Goal: Task Accomplishment & Management: Use online tool/utility

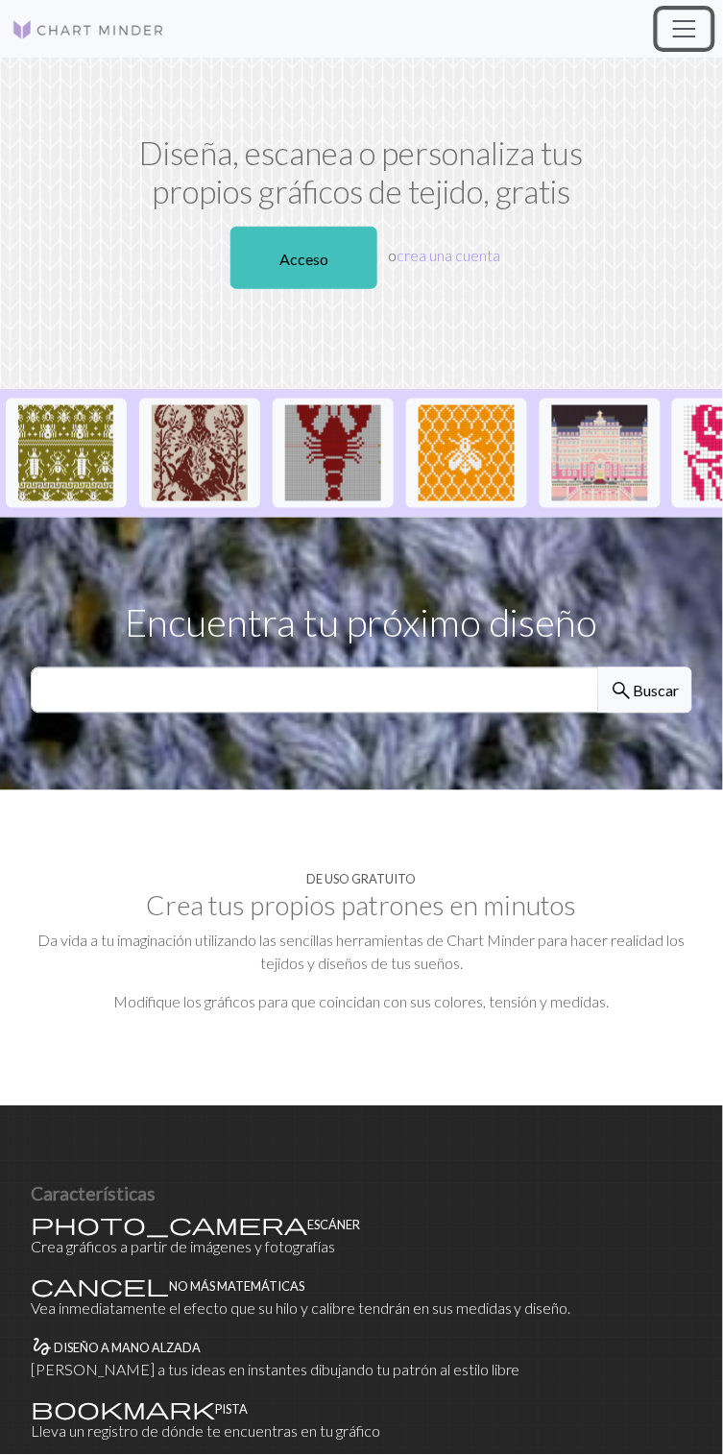
click at [685, 16] on span "Cambiar navegación" at bounding box center [684, 28] width 29 height 29
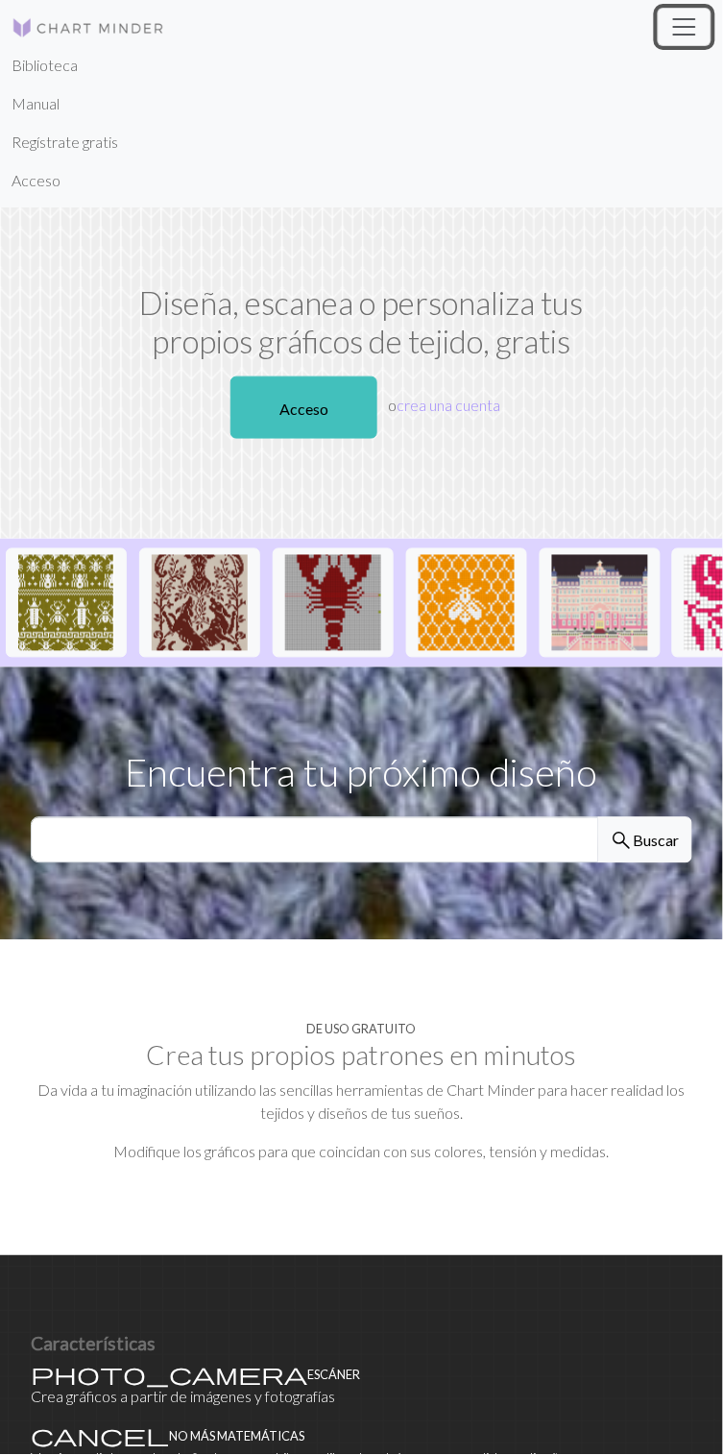
click at [691, 16] on span "Cambiar navegación" at bounding box center [684, 26] width 29 height 29
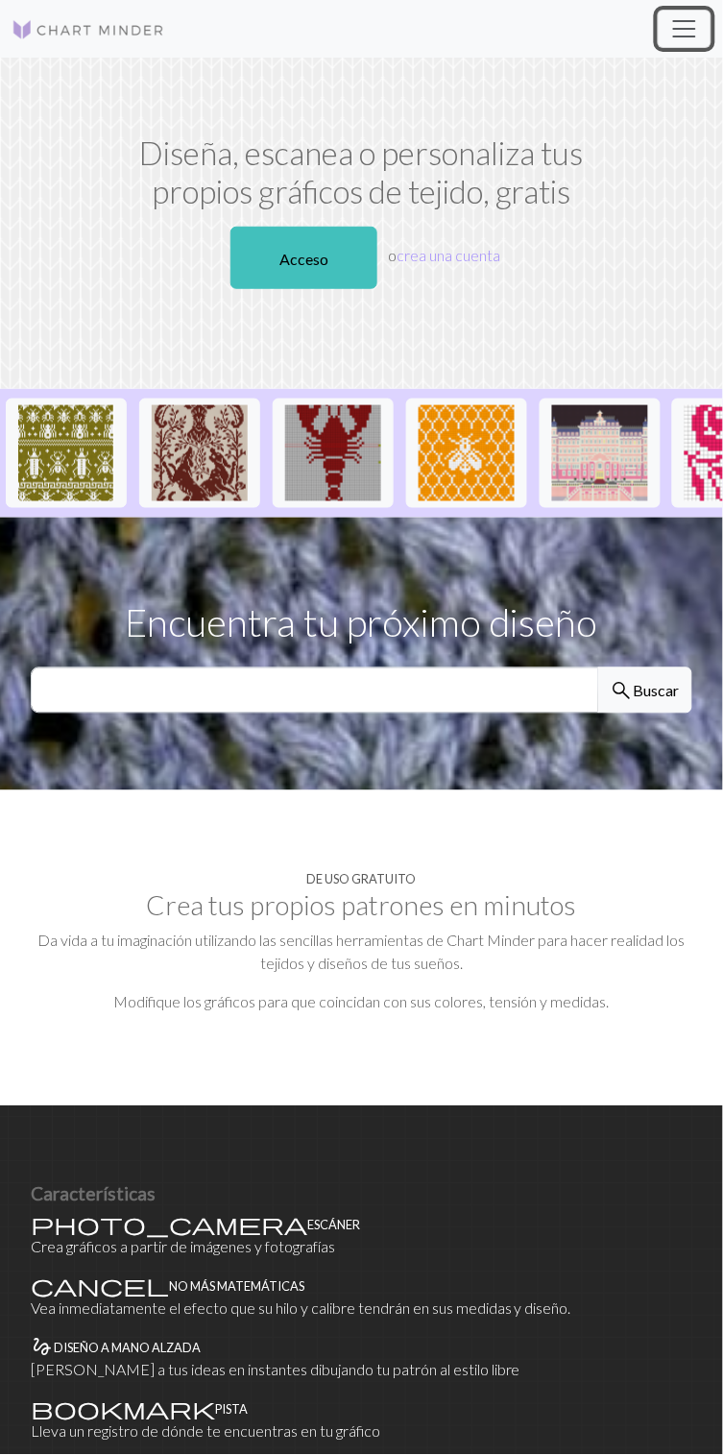
click at [691, 19] on span "Cambiar navegación" at bounding box center [684, 28] width 29 height 29
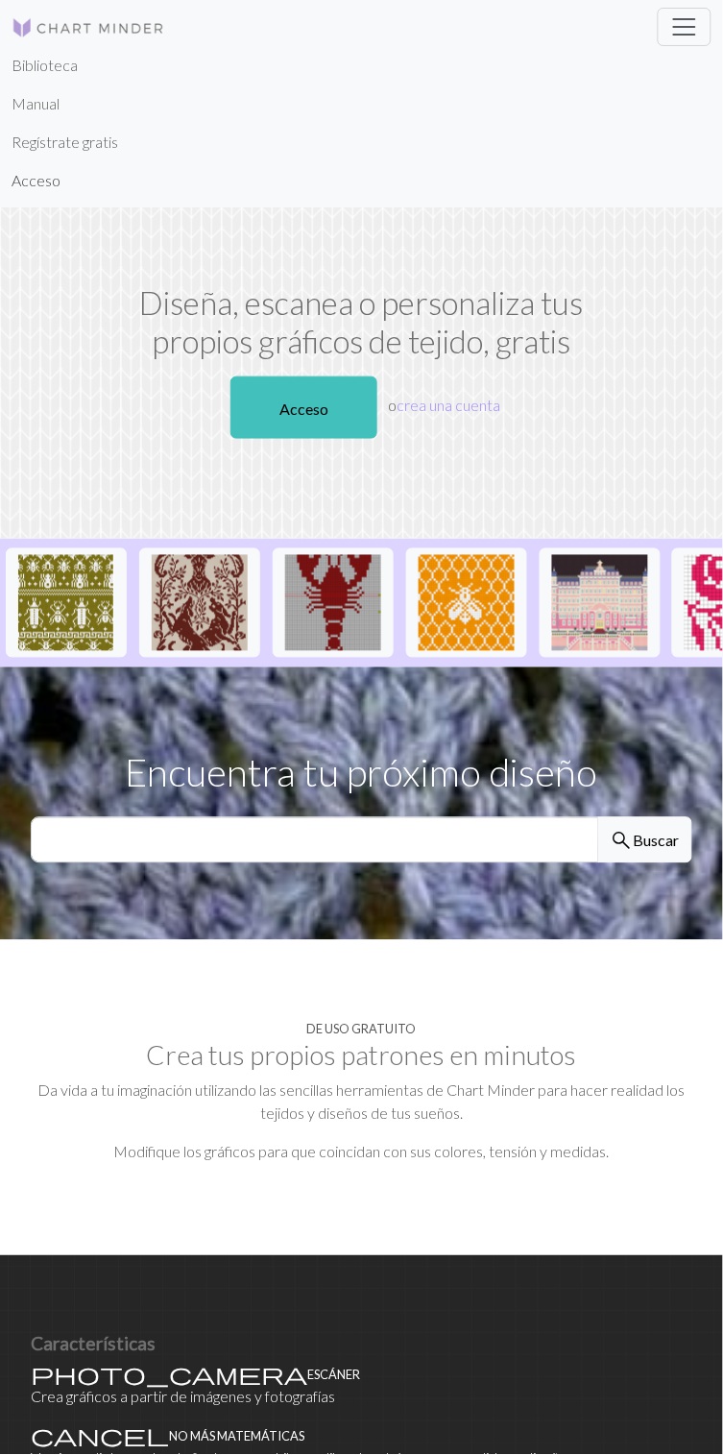
click at [52, 180] on font "Acceso" at bounding box center [36, 180] width 49 height 18
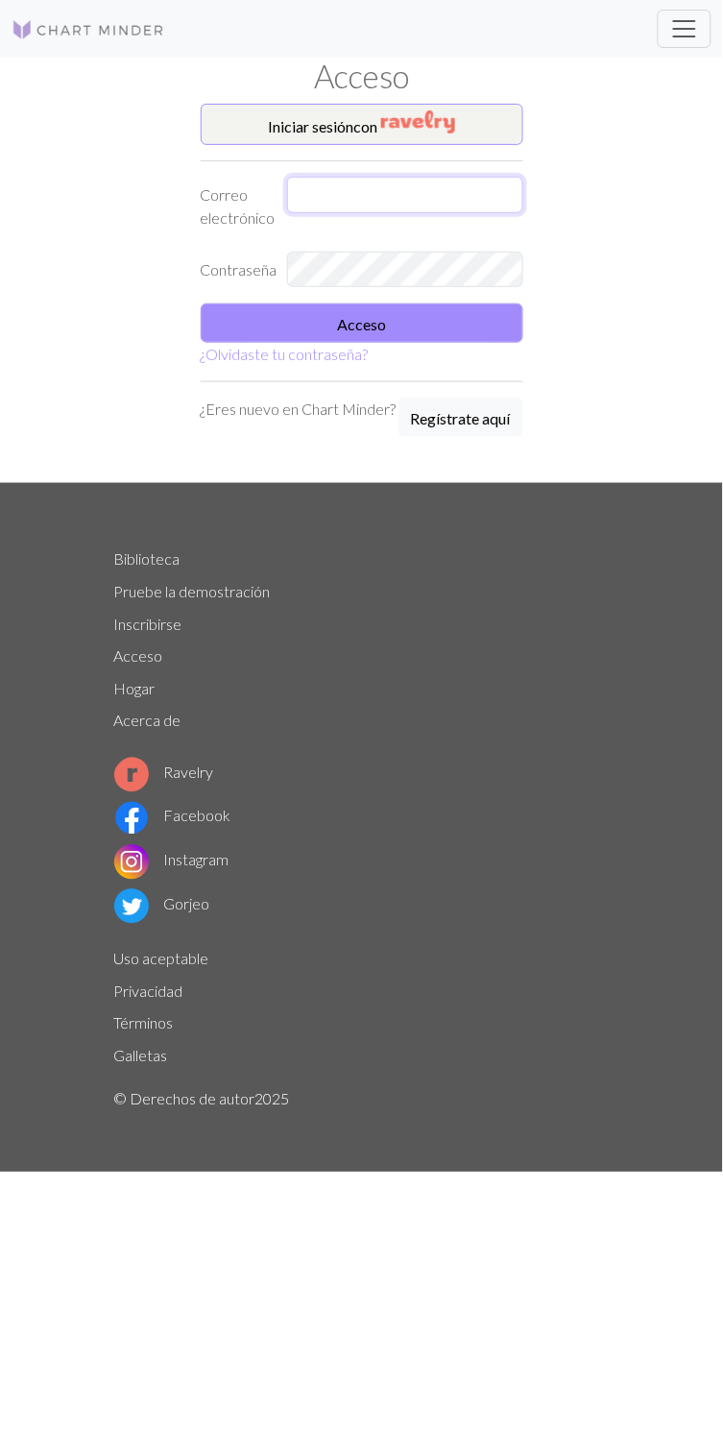
click at [410, 188] on input "text" at bounding box center [405, 195] width 236 height 36
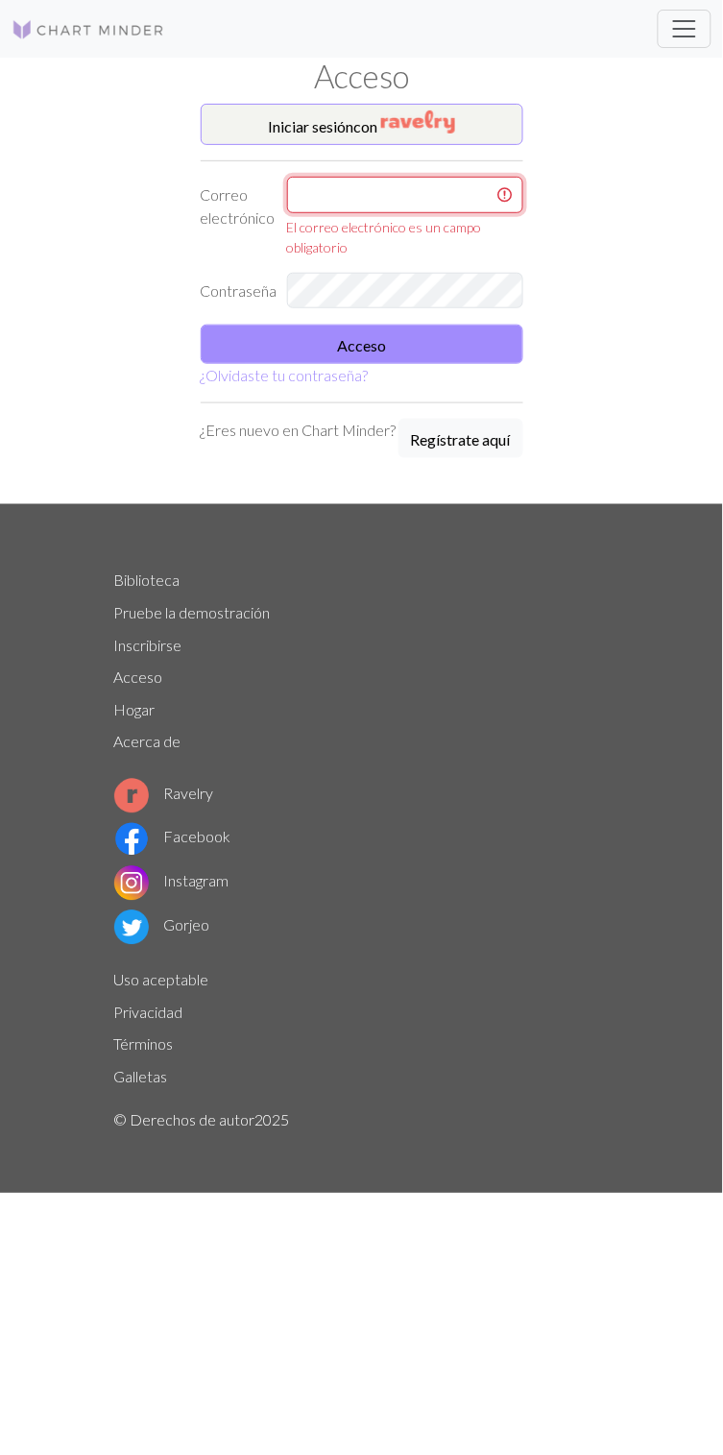
type input "alanquispe083@gmail.com"
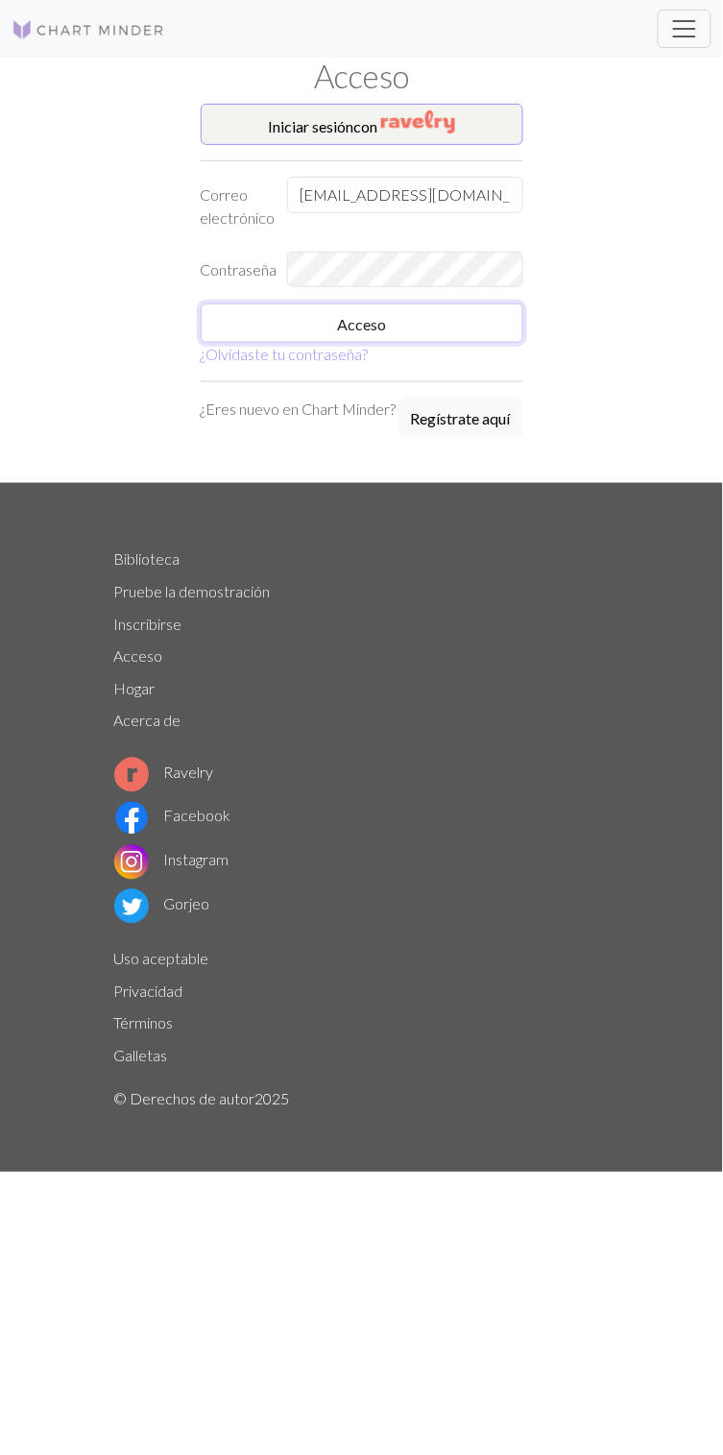
click at [433, 320] on button "Acceso" at bounding box center [362, 322] width 323 height 39
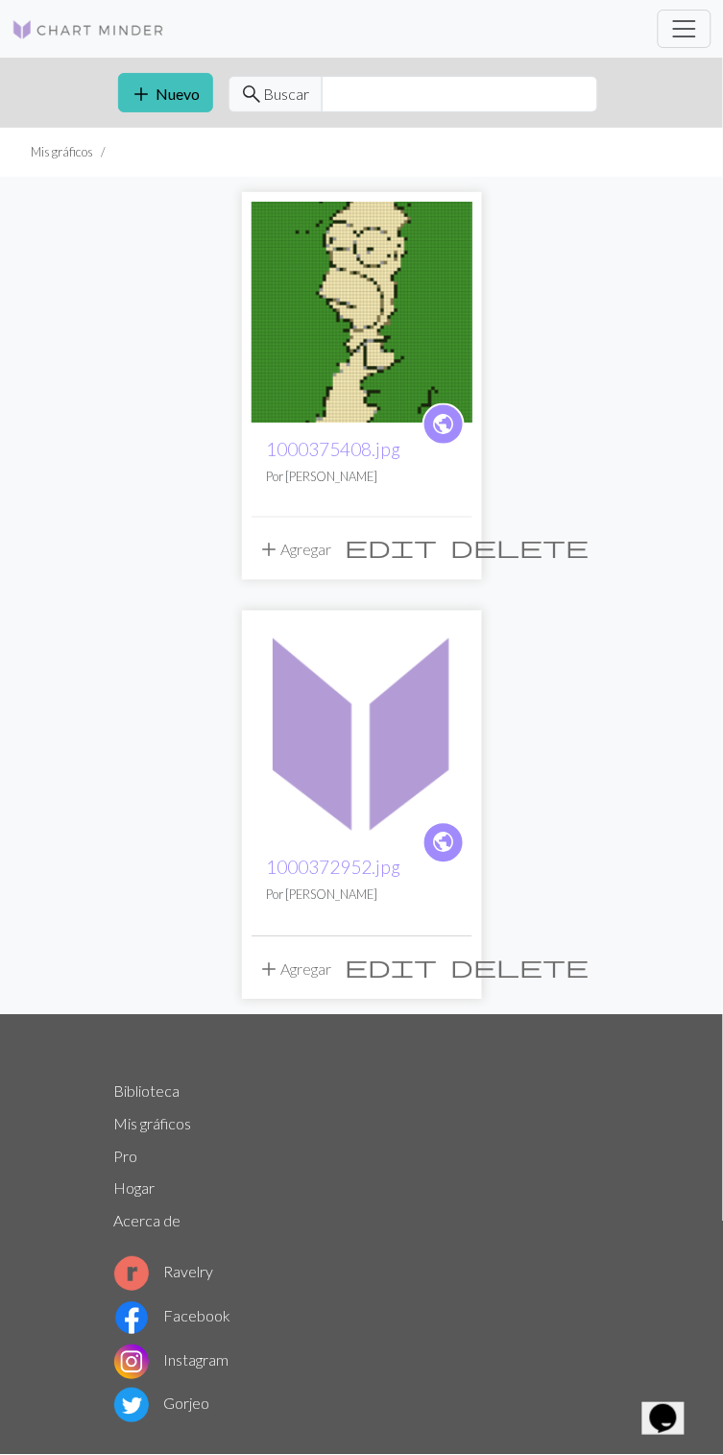
click at [307, 442] on font "1000375408.jpg" at bounding box center [334, 449] width 134 height 22
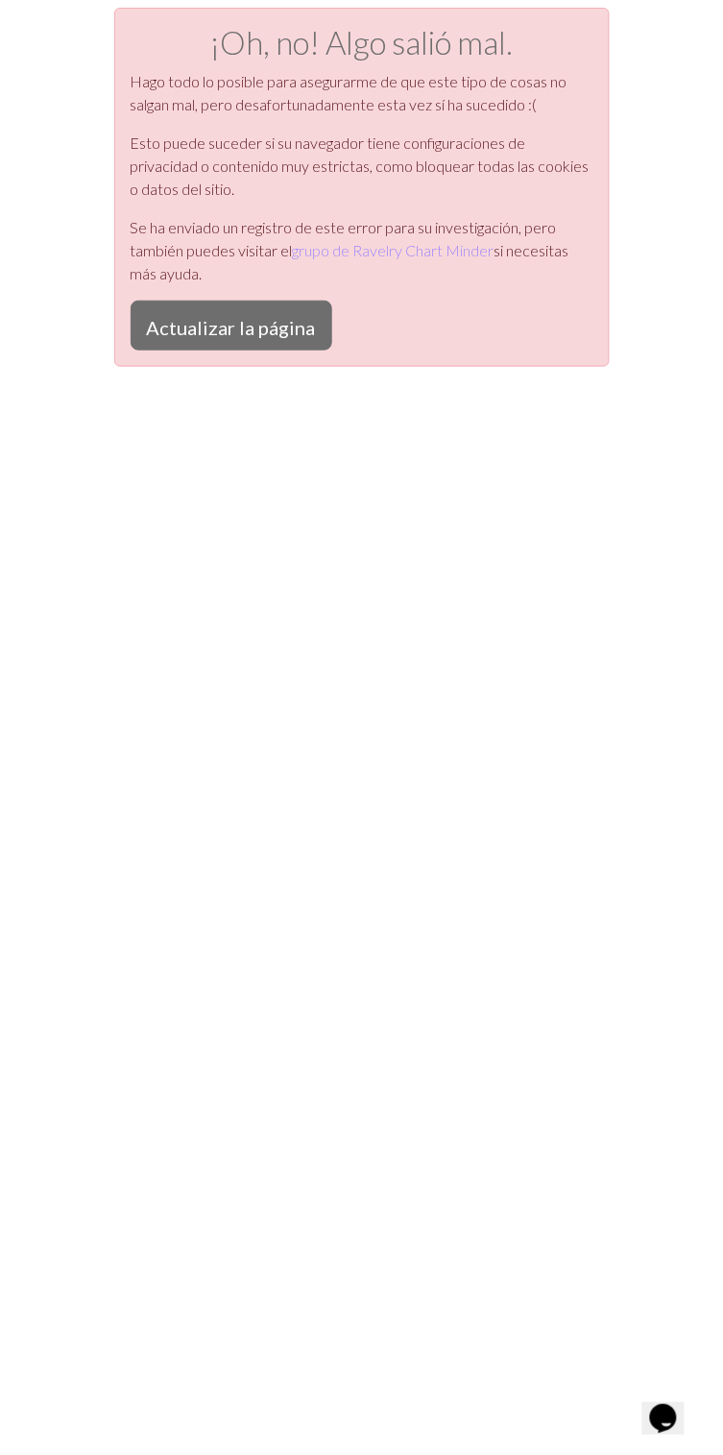
click at [264, 325] on font "Actualizar la página" at bounding box center [231, 327] width 169 height 23
click at [262, 335] on font "Actualizar la página" at bounding box center [231, 327] width 169 height 23
click at [264, 322] on font "Actualizar la página" at bounding box center [231, 327] width 169 height 23
click at [231, 331] on font "Actualizar la página" at bounding box center [231, 327] width 169 height 23
click at [235, 326] on font "Actualizar la página" at bounding box center [231, 327] width 169 height 23
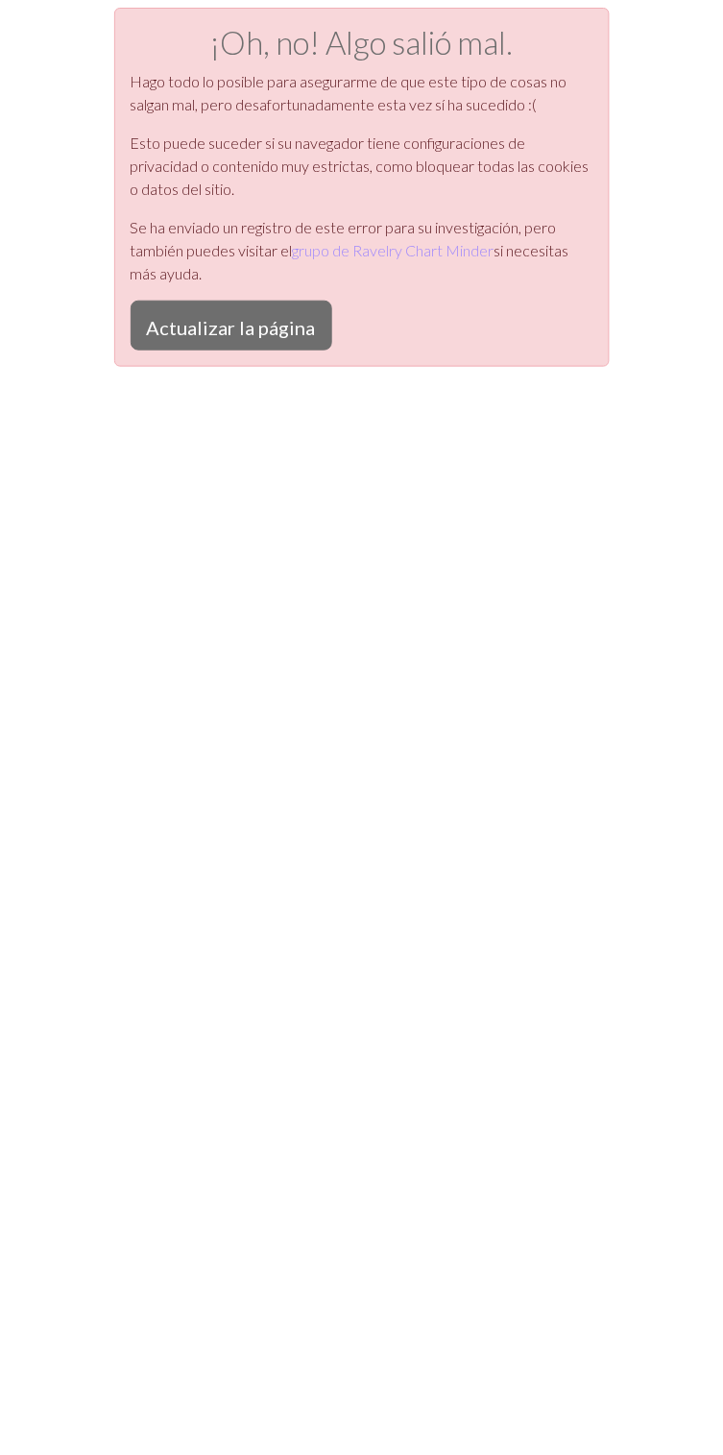
click at [271, 330] on font "Actualizar la página" at bounding box center [231, 327] width 169 height 23
click at [246, 303] on button "Actualizar la página" at bounding box center [232, 326] width 202 height 50
click at [269, 322] on font "Actualizar la página" at bounding box center [231, 327] width 169 height 23
click at [275, 329] on font "Actualizar la página" at bounding box center [231, 327] width 169 height 23
